Goal: Find specific page/section: Find specific page/section

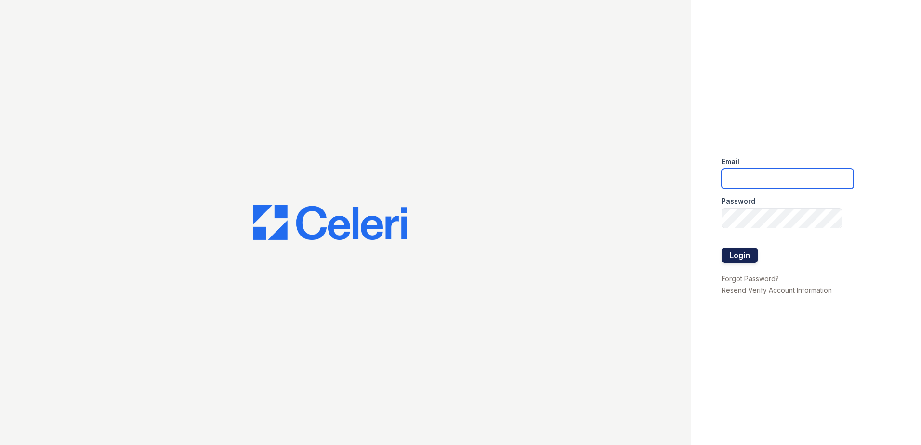
type input "[EMAIL_ADDRESS][DOMAIN_NAME]"
click at [729, 255] on button "Login" at bounding box center [740, 255] width 36 height 15
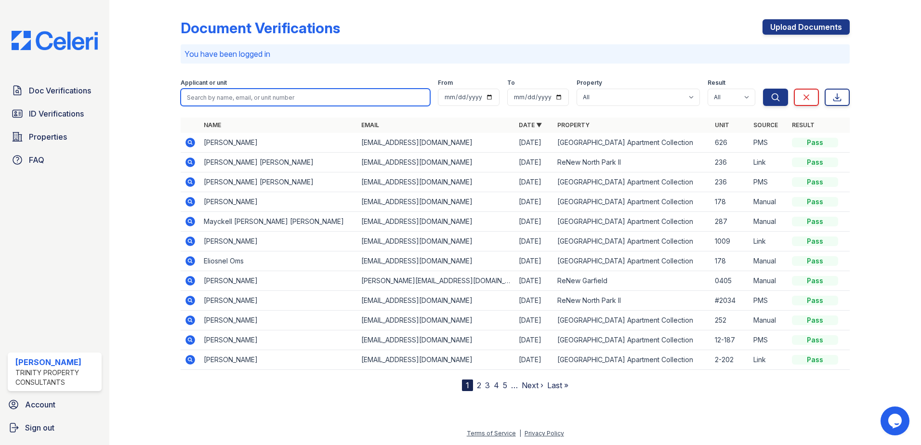
click at [234, 90] on input "search" at bounding box center [306, 97] width 250 height 17
type input "[PERSON_NAME]"
click at [763, 89] on button "Search" at bounding box center [775, 97] width 25 height 17
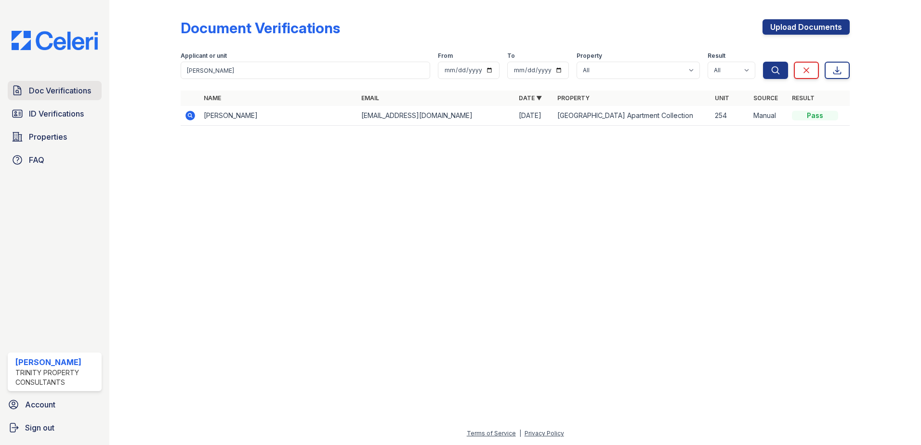
click at [48, 97] on link "Doc Verifications" at bounding box center [55, 90] width 94 height 19
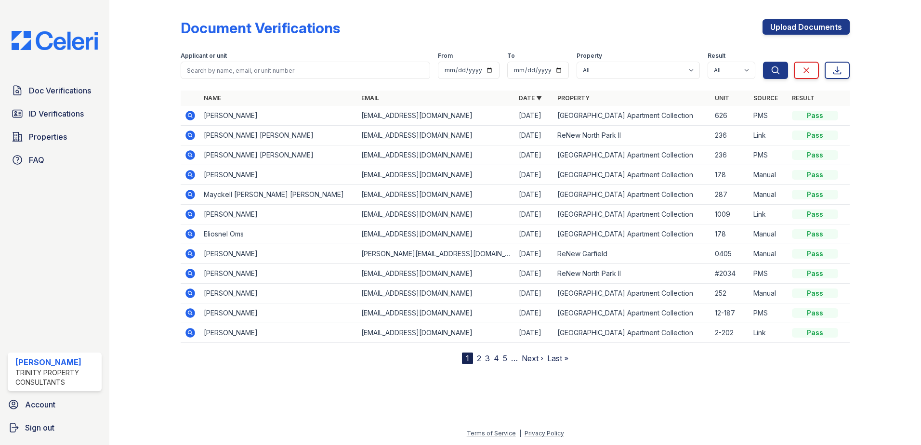
drag, startPoint x: 859, startPoint y: 271, endPoint x: 854, endPoint y: 265, distance: 8.2
click at [858, 270] on div at bounding box center [878, 184] width 56 height 360
